Goal: Transaction & Acquisition: Purchase product/service

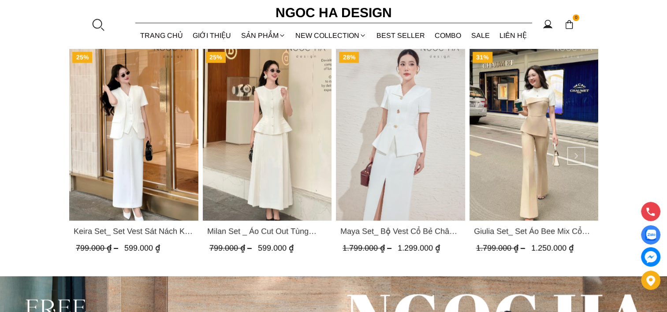
click at [519, 149] on img "Product image - Giulia Set_ Set Áo Bee Mix Cổ Trắng Đính Cúc Quần Loe BQ014" at bounding box center [533, 135] width 129 height 172
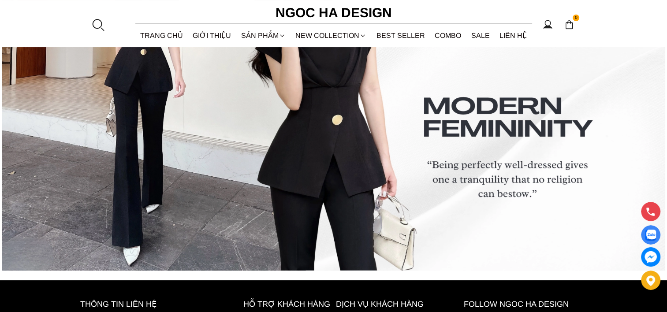
scroll to position [3561, 0]
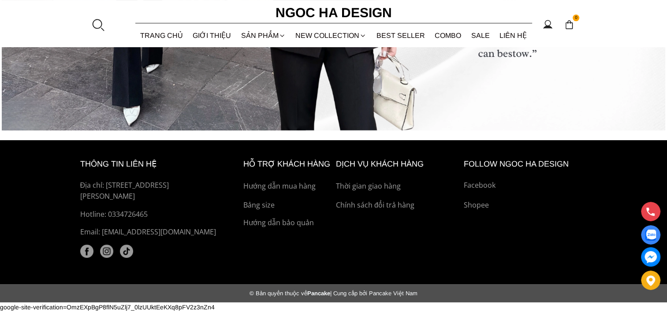
click at [88, 250] on img at bounding box center [86, 251] width 13 height 13
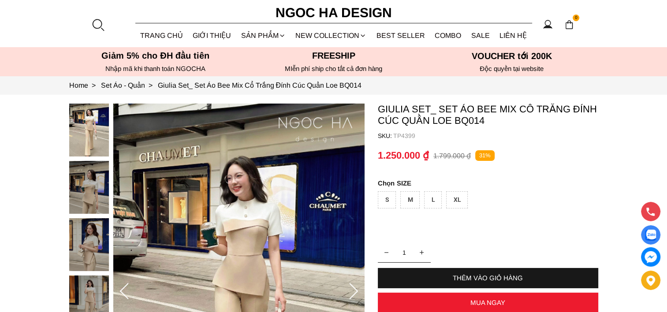
click at [92, 191] on img at bounding box center [89, 187] width 40 height 53
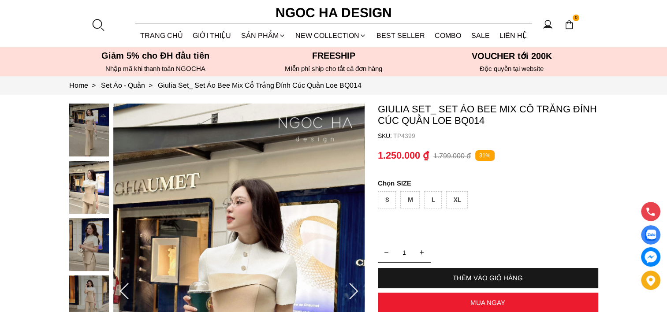
click at [76, 245] on img at bounding box center [89, 244] width 40 height 53
